Goal: Task Accomplishment & Management: Manage account settings

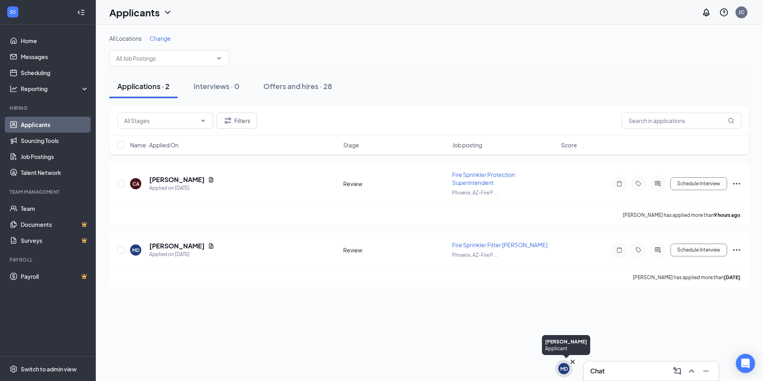
click at [561, 369] on div "MD" at bounding box center [564, 368] width 8 height 7
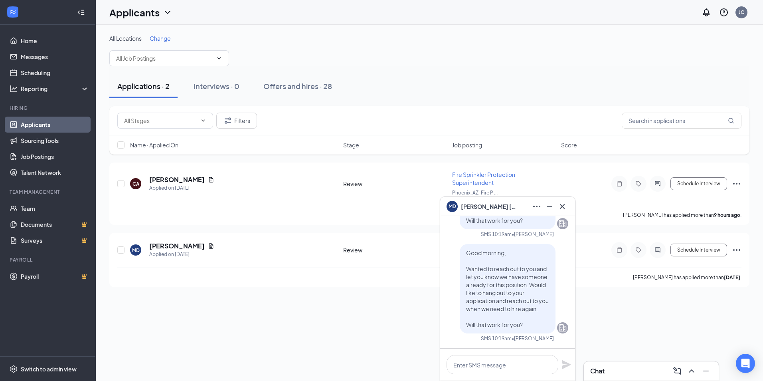
click at [278, 297] on div "All Locations Change Applications · 2 Interviews · 0 Offers and hires · 28 Filt…" at bounding box center [429, 203] width 667 height 356
click at [738, 184] on icon "Ellipses" at bounding box center [737, 184] width 10 height 10
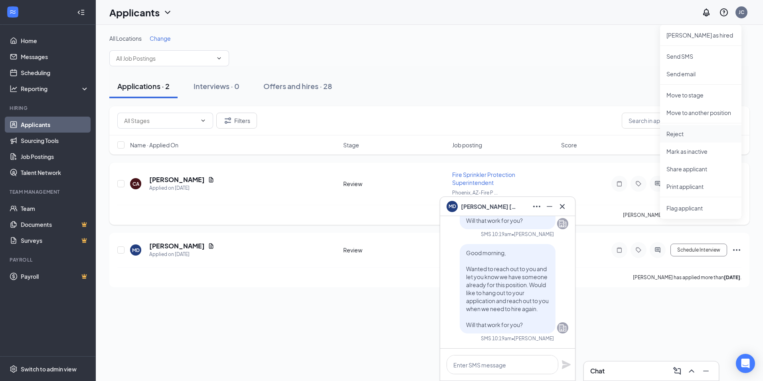
click at [694, 131] on p "Reject" at bounding box center [701, 134] width 69 height 8
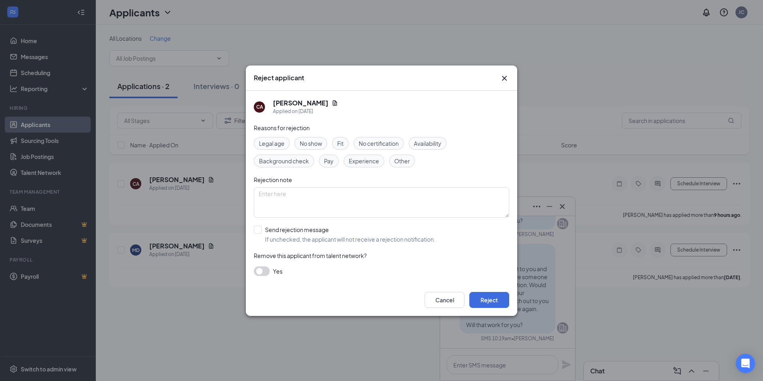
click at [393, 142] on span "No certification" at bounding box center [379, 143] width 40 height 9
click at [370, 162] on span "Experience" at bounding box center [364, 160] width 30 height 9
click at [303, 195] on textarea at bounding box center [381, 202] width 255 height 30
type textarea "Does not have experience with the trade."
click at [499, 300] on button "Reject" at bounding box center [489, 300] width 40 height 16
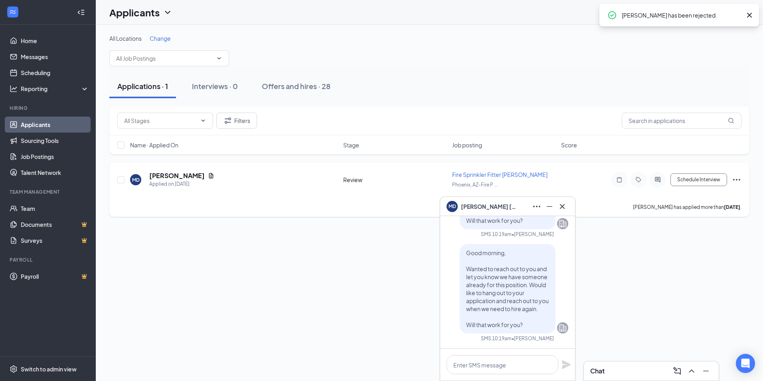
click at [736, 180] on icon "Ellipses" at bounding box center [737, 180] width 10 height 10
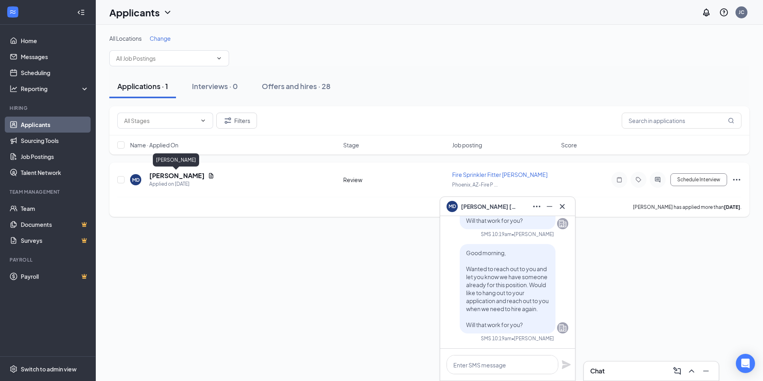
click at [188, 175] on h5 "[PERSON_NAME]" at bounding box center [176, 175] width 55 height 9
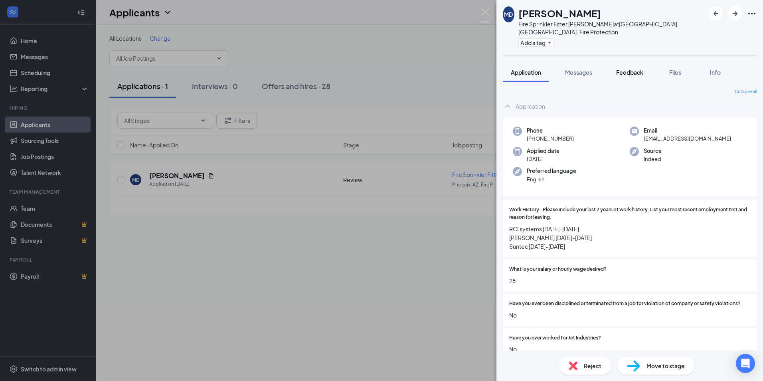
click at [620, 69] on span "Feedback" at bounding box center [629, 72] width 27 height 7
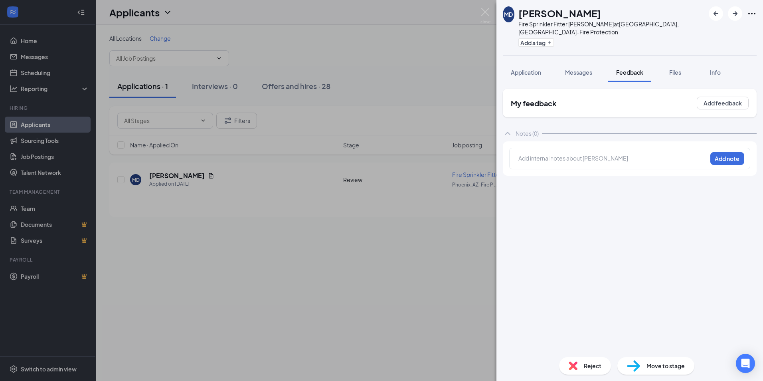
click at [558, 154] on div at bounding box center [613, 158] width 188 height 8
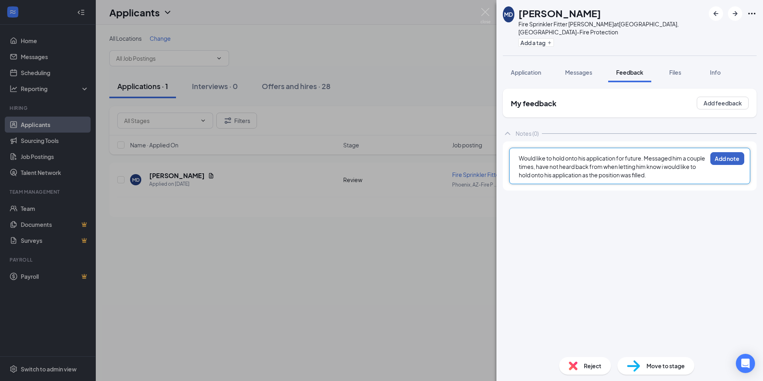
click at [723, 152] on button "Add note" at bounding box center [727, 158] width 34 height 13
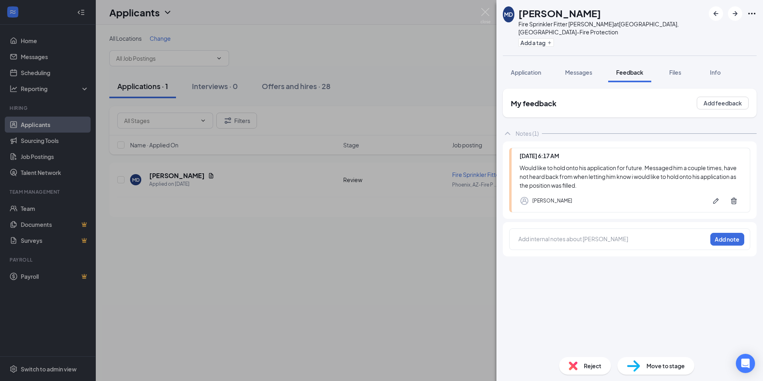
click at [586, 364] on span "Reject" at bounding box center [593, 365] width 18 height 9
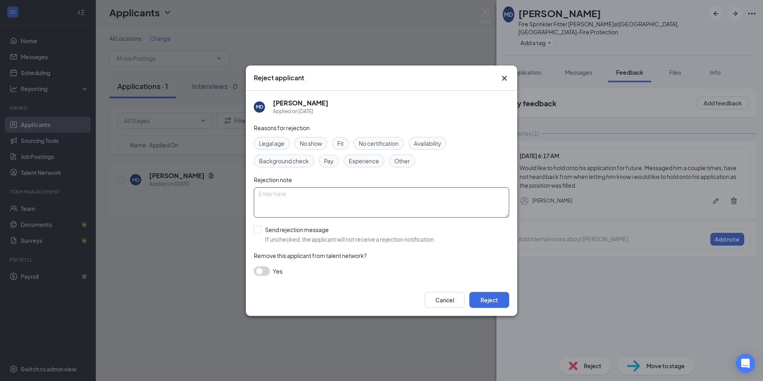
click at [330, 199] on textarea at bounding box center [381, 202] width 255 height 30
type textarea "P"
click at [641, 185] on div "Reject applicant MD [PERSON_NAME] Applied on [DATE] Reasons for rejection Legal…" at bounding box center [381, 190] width 763 height 381
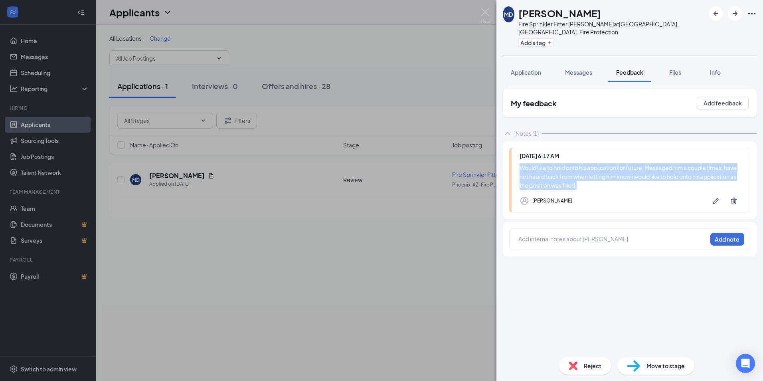
drag, startPoint x: 603, startPoint y: 175, endPoint x: 520, endPoint y: 158, distance: 84.0
click at [520, 163] on div "Would like to hold onto his application for future. Messaged him a couple times…" at bounding box center [631, 176] width 222 height 26
copy div "Would like to hold onto his application for future. Messaged him a couple times…"
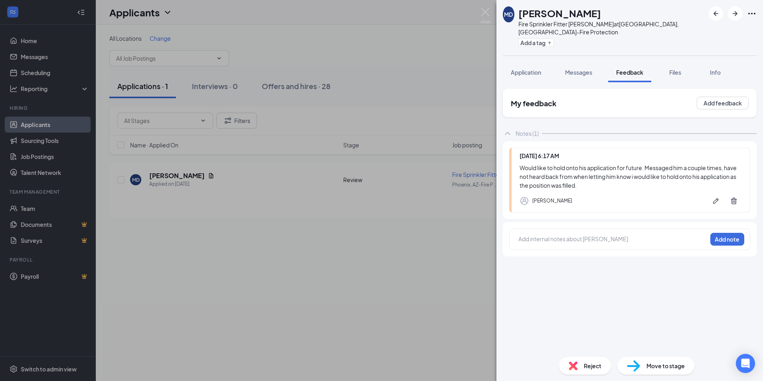
click at [419, 273] on div "MD [PERSON_NAME] Fire Sprinkler Fitter [PERSON_NAME] at [GEOGRAPHIC_DATA], [GEO…" at bounding box center [381, 190] width 763 height 381
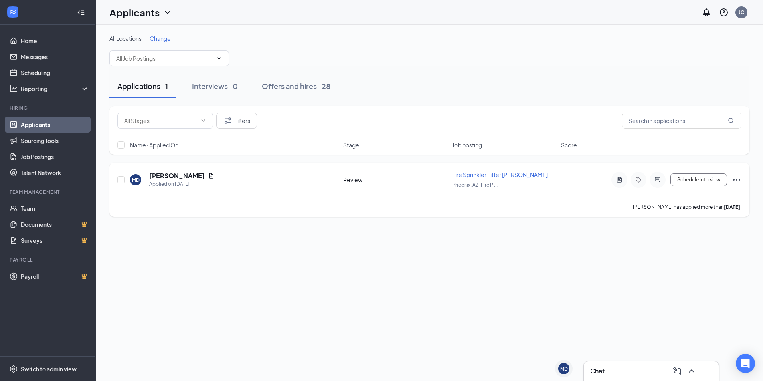
click at [741, 179] on icon "Ellipses" at bounding box center [737, 180] width 10 height 10
click at [685, 297] on p "Reject" at bounding box center [695, 295] width 69 height 8
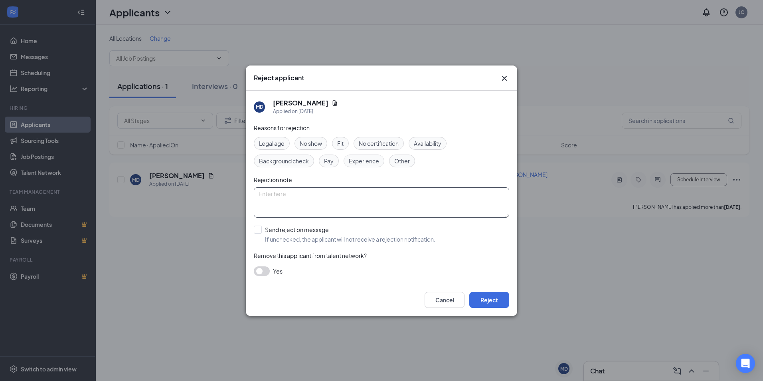
click at [331, 196] on textarea at bounding box center [381, 202] width 255 height 30
paste textarea "Would like to hold onto his application for future. Messaged him a couple times…"
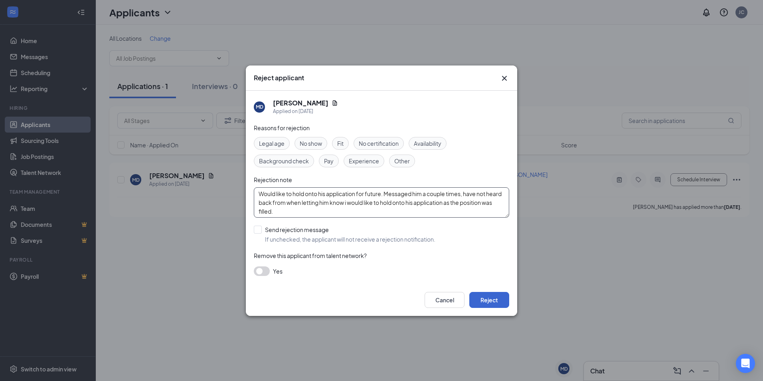
type textarea "Would like to hold onto his application for future. Messaged him a couple times…"
click at [500, 296] on button "Reject" at bounding box center [489, 300] width 40 height 16
